Goal: Transaction & Acquisition: Purchase product/service

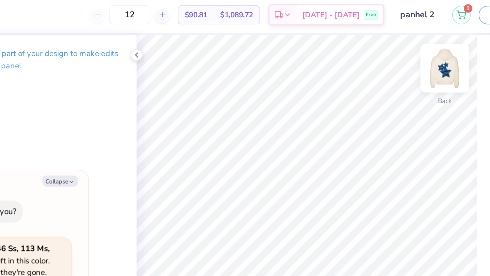
click at [345, 43] on img at bounding box center [341, 46] width 27 height 27
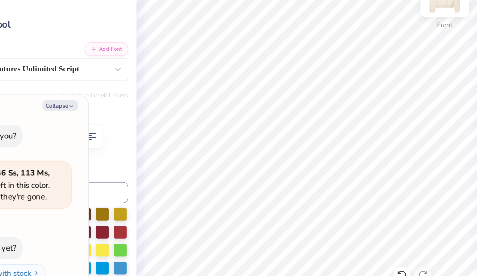
scroll to position [0, 1]
type textarea "x"
type input "0.0"
type textarea "x"
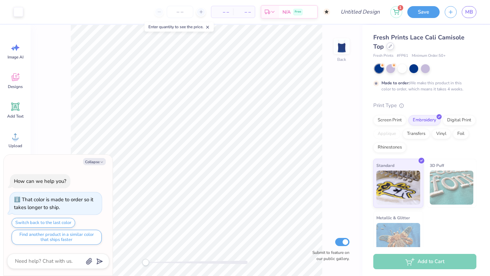
click at [390, 48] on div at bounding box center [389, 46] width 7 height 7
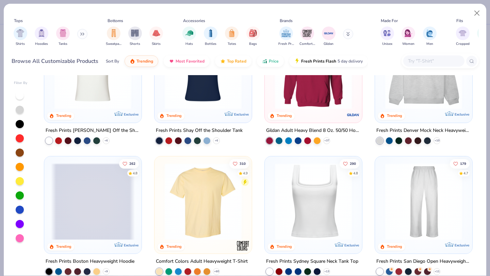
scroll to position [63, 0]
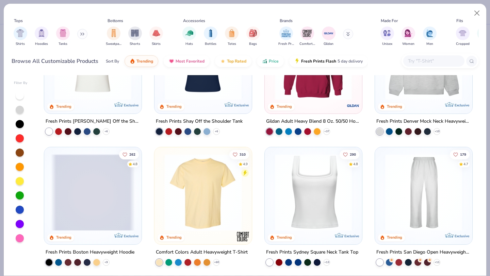
click at [410, 88] on img at bounding box center [424, 61] width 84 height 77
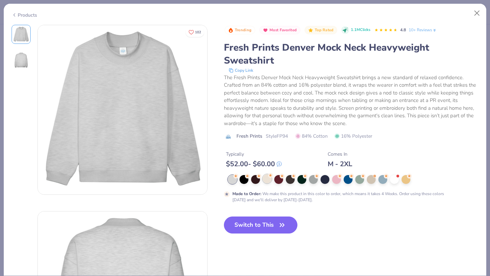
click at [272, 178] on icon at bounding box center [270, 175] width 5 height 5
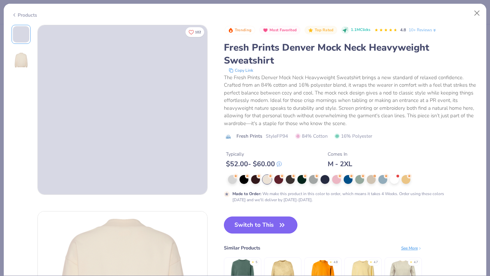
click at [266, 222] on button "Switch to This" at bounding box center [261, 225] width 74 height 17
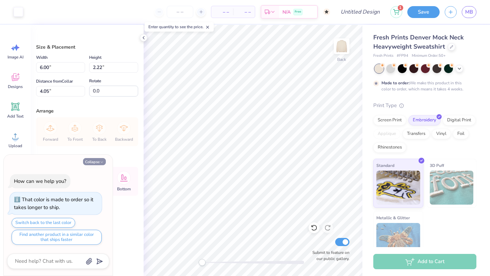
click at [98, 160] on button "Collapse" at bounding box center [94, 161] width 23 height 7
type textarea "x"
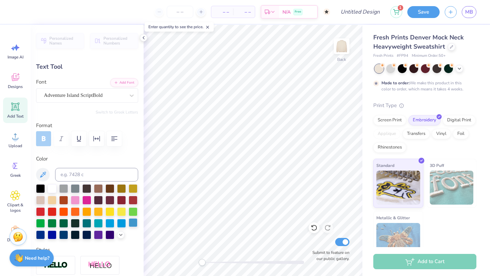
click at [136, 223] on div at bounding box center [133, 222] width 9 height 9
click at [135, 220] on div at bounding box center [133, 222] width 9 height 9
type input "0.45"
type input "0.35"
click at [133, 220] on div at bounding box center [133, 222] width 9 height 9
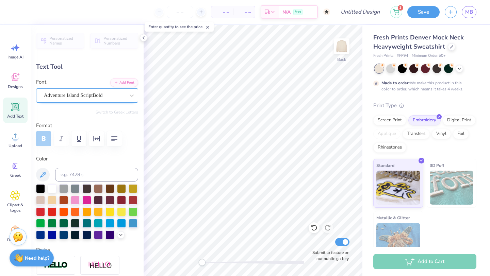
click at [108, 92] on div "Adventure Island ScriptBold" at bounding box center [84, 95] width 82 height 11
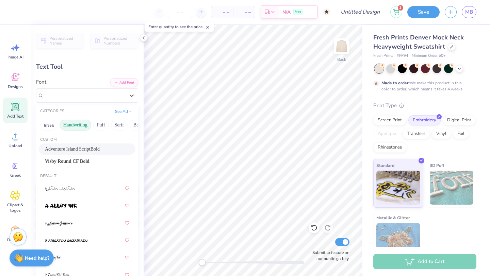
click at [85, 130] on button "Handwriting" at bounding box center [76, 125] width 32 height 11
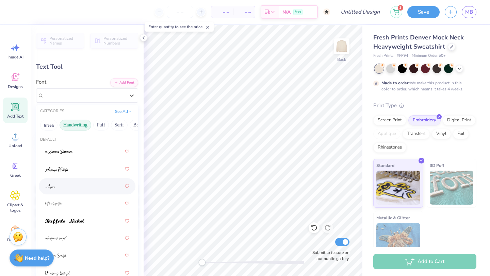
click at [58, 185] on div at bounding box center [87, 186] width 84 height 12
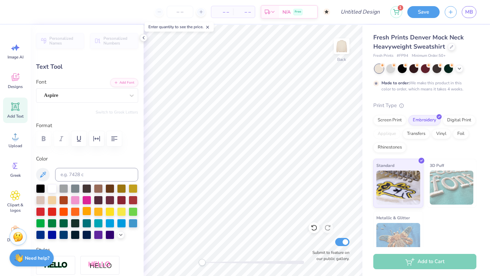
scroll to position [28, 0]
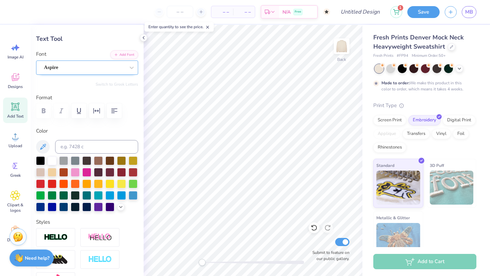
click at [111, 74] on div "Aspire" at bounding box center [87, 68] width 102 height 14
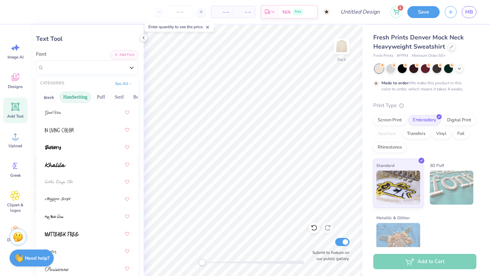
scroll to position [207, 0]
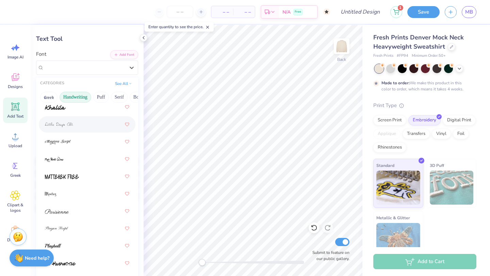
click at [99, 125] on div at bounding box center [87, 124] width 84 height 12
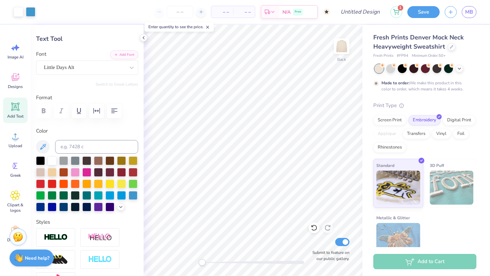
type input "5.13"
type input "0.89"
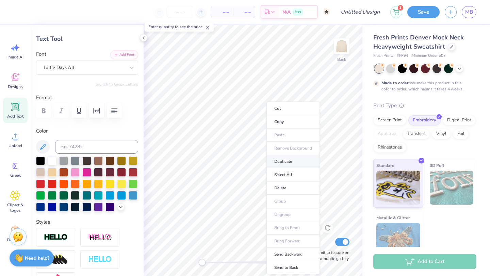
click at [275, 160] on li "Duplicate" at bounding box center [292, 161] width 53 height 13
type input "4.34"
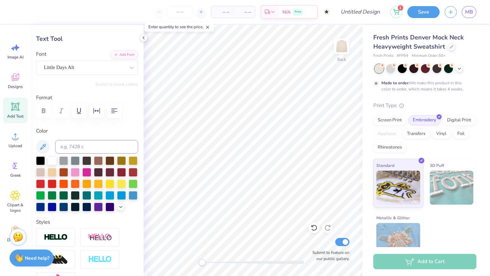
scroll to position [0, 0]
type textarea "[GEOGRAPHIC_DATA]"
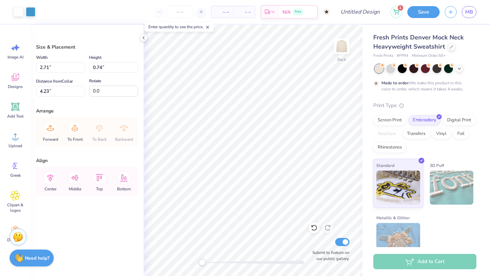
type input "4.56"
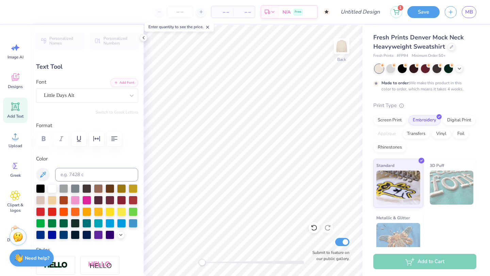
type input "5.13"
type input "0.89"
type input "3.34"
type input "3.15"
type input "0.86"
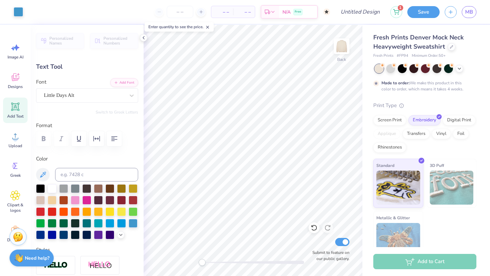
type input "2.57"
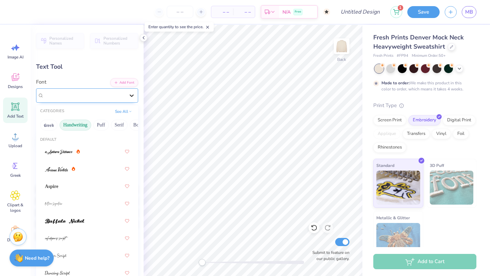
click at [135, 92] on div at bounding box center [132, 95] width 12 height 12
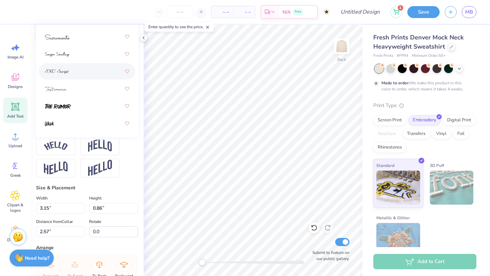
scroll to position [200, 0]
click at [54, 148] on img at bounding box center [56, 145] width 24 height 9
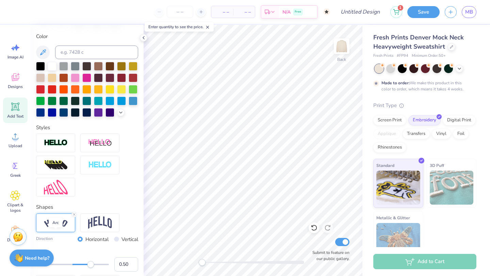
scroll to position [0, 0]
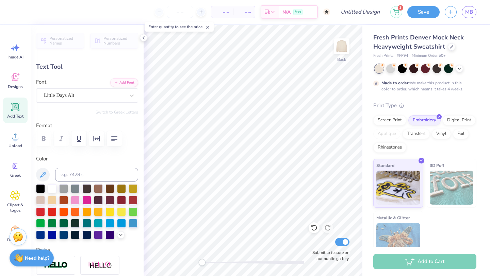
type input "5.13"
type input "0.89"
type input "3.43"
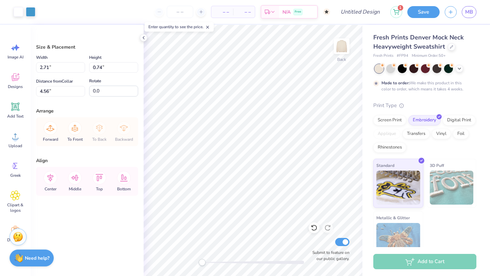
type input "3.59"
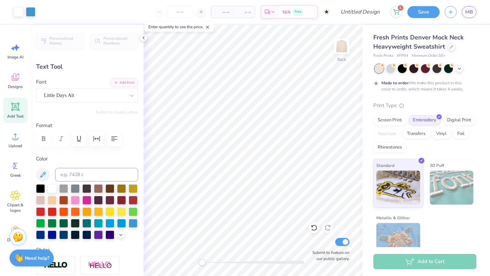
type input "5.13"
type input "0.89"
type input "5.55"
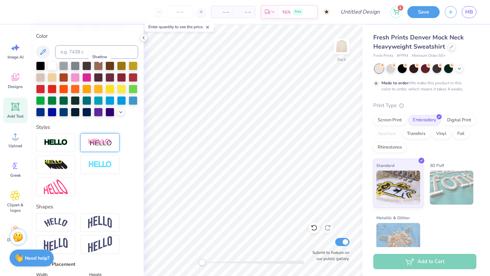
scroll to position [285, 0]
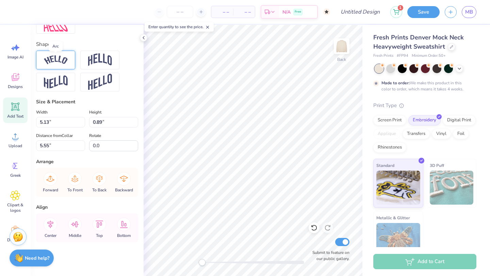
click at [62, 60] on img at bounding box center [56, 59] width 24 height 9
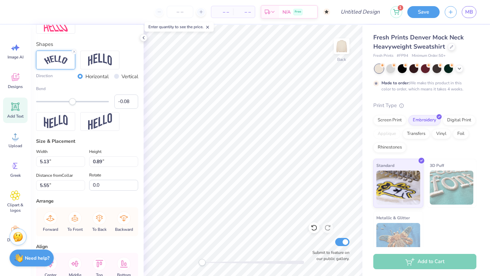
type input "-0.09"
drag, startPoint x: 91, startPoint y: 100, endPoint x: 69, endPoint y: 101, distance: 22.5
click at [69, 101] on div "Accessibility label" at bounding box center [69, 101] width 7 height 7
type input "-0.33"
drag, startPoint x: 70, startPoint y: 103, endPoint x: 61, endPoint y: 102, distance: 9.2
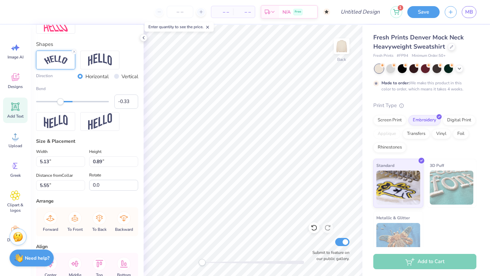
click at [61, 102] on div "Accessibility label" at bounding box center [60, 101] width 7 height 7
type input "-0.43"
drag, startPoint x: 61, startPoint y: 102, endPoint x: 57, endPoint y: 102, distance: 3.8
click at [57, 102] on div "Accessibility label" at bounding box center [58, 101] width 7 height 7
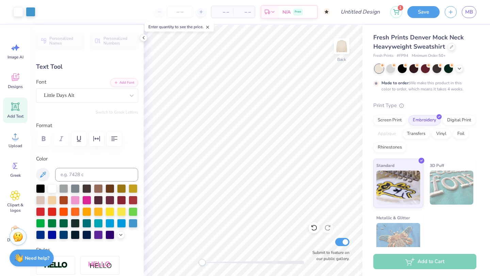
type input "3.89"
type input "1.17"
type input "2.41"
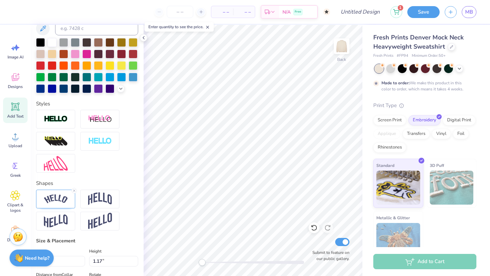
scroll to position [147, 0]
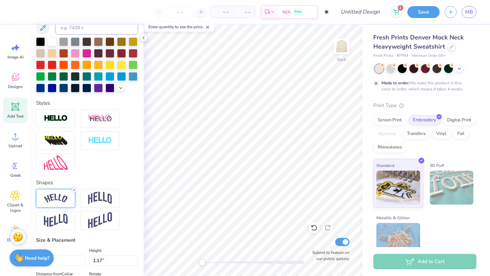
click at [73, 190] on icon at bounding box center [74, 190] width 4 height 4
type input "6.13"
type input "1.42"
type input "3.98"
click at [74, 188] on icon at bounding box center [74, 190] width 4 height 4
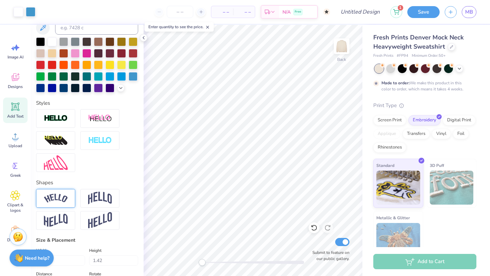
type input "3.15"
type input "0.86"
type input "2.57"
type input "5.13"
type input "0.89"
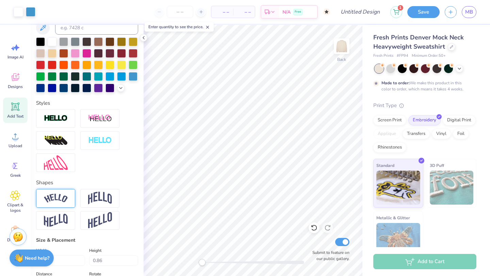
type input "4.24"
click at [18, 89] on div "Designs" at bounding box center [15, 81] width 24 height 26
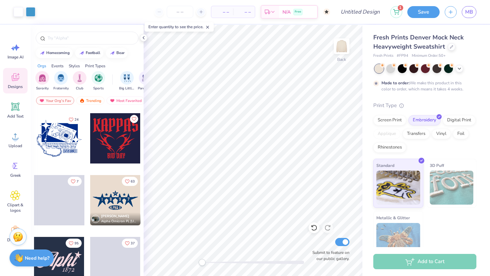
scroll to position [1048, 0]
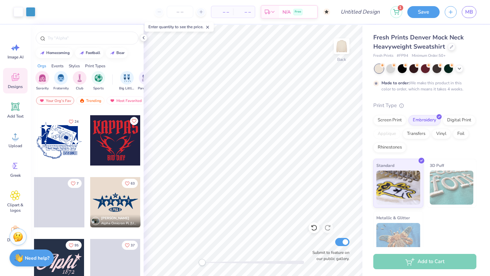
click at [98, 206] on div at bounding box center [115, 202] width 50 height 50
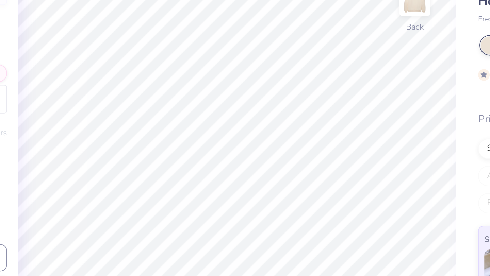
type input "0.19"
type input "0.31"
type input "0.25"
type input "0.85"
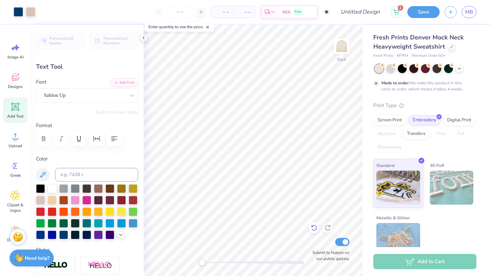
click at [313, 227] on icon at bounding box center [314, 228] width 7 height 7
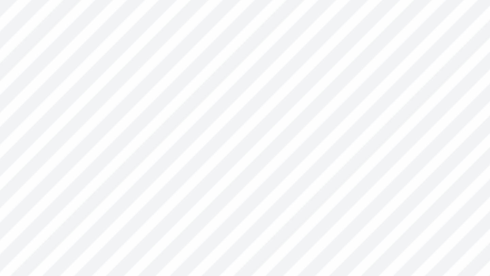
type input "3.00"
type textarea "2"
type input "0.46"
type input "3.17"
type textarea "0"
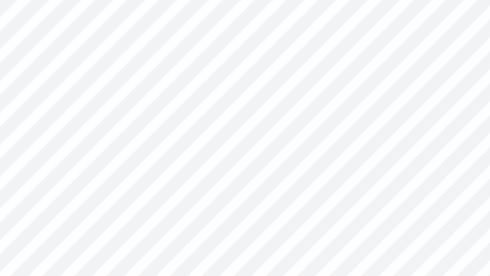
type textarea "2"
type textarea "6"
type input "0.42"
type input "0.89"
type input "5.41"
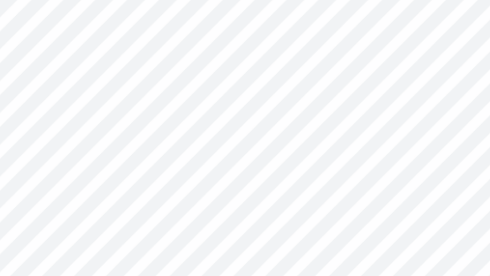
type input "0.41"
type input "0.67"
type input "5.50"
type input "0.42"
type input "0.89"
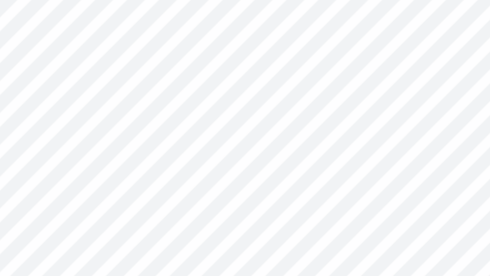
type input "5.41"
type input "0.41"
type input "0.91"
type input "5.40"
type input "0.38"
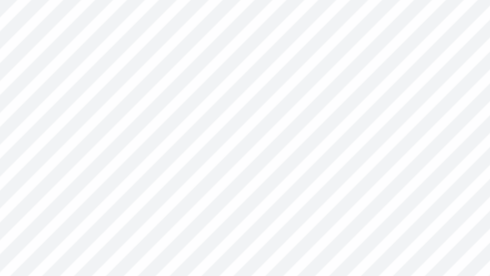
type input "0.86"
type input "0.85"
type input "0.82"
type input "5.44"
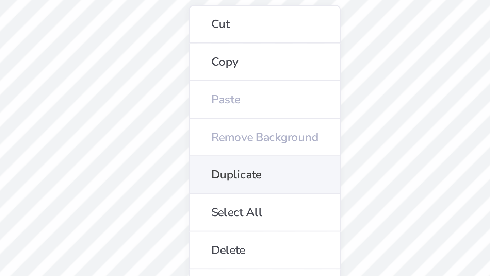
click at [237, 137] on li "Duplicate" at bounding box center [252, 133] width 53 height 13
type input "4.00"
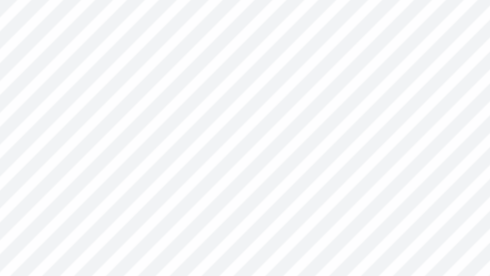
scroll to position [0, 0]
type textarea "Panhel"
type input "3.09"
type input "5.23"
type input "2.19"
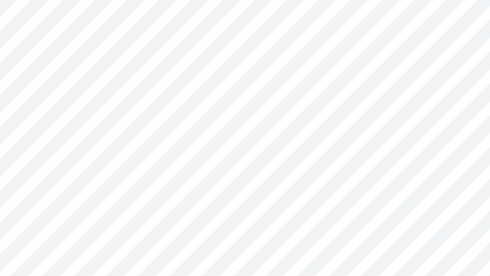
type input "0.60"
type input "5.65"
type input "2.45"
type input "0.67"
type input "5.35"
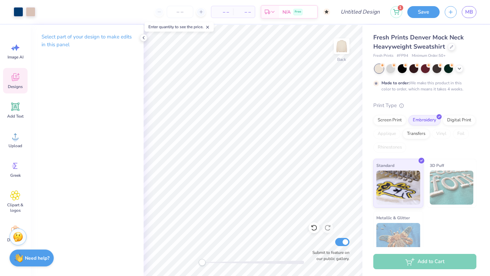
click at [9, 75] on div "Designs" at bounding box center [15, 81] width 24 height 26
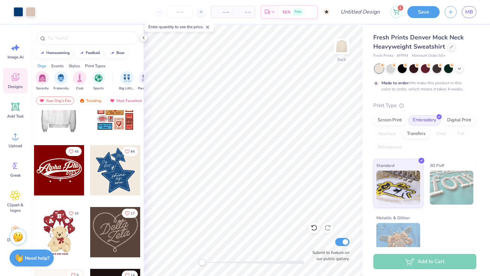
scroll to position [92, 0]
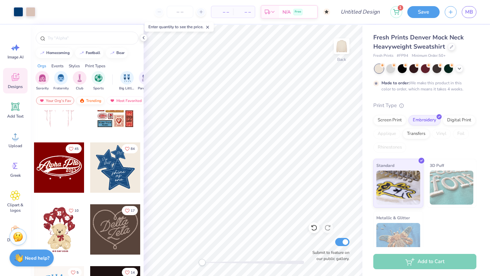
click at [89, 98] on div "Trending" at bounding box center [90, 101] width 28 height 8
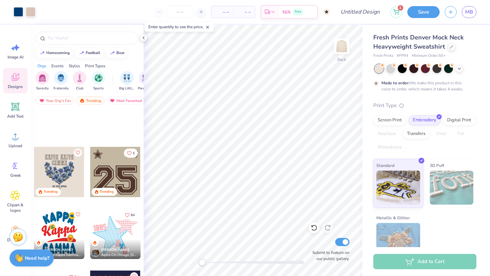
scroll to position [938, 0]
